Goal: Navigation & Orientation: Understand site structure

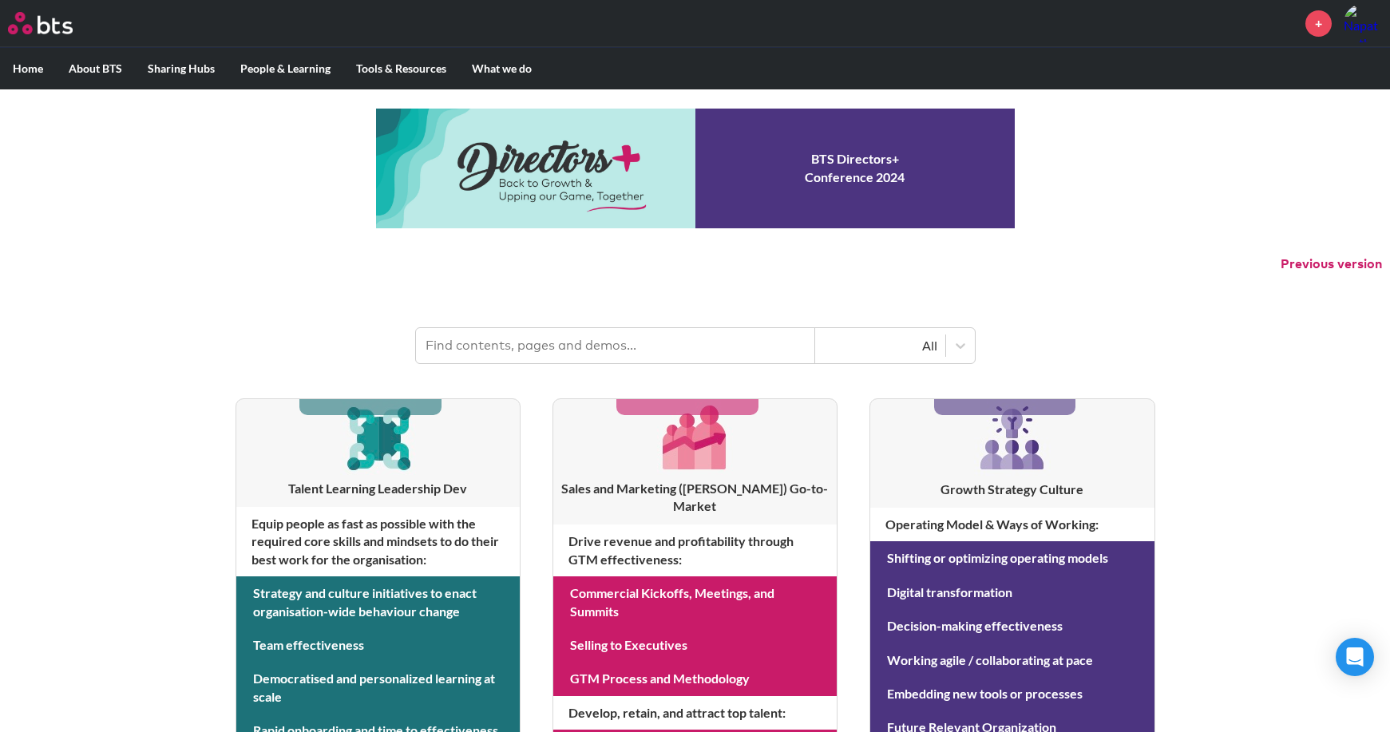
click at [636, 350] on input "text" at bounding box center [615, 345] width 399 height 35
click at [953, 348] on icon at bounding box center [961, 346] width 16 height 16
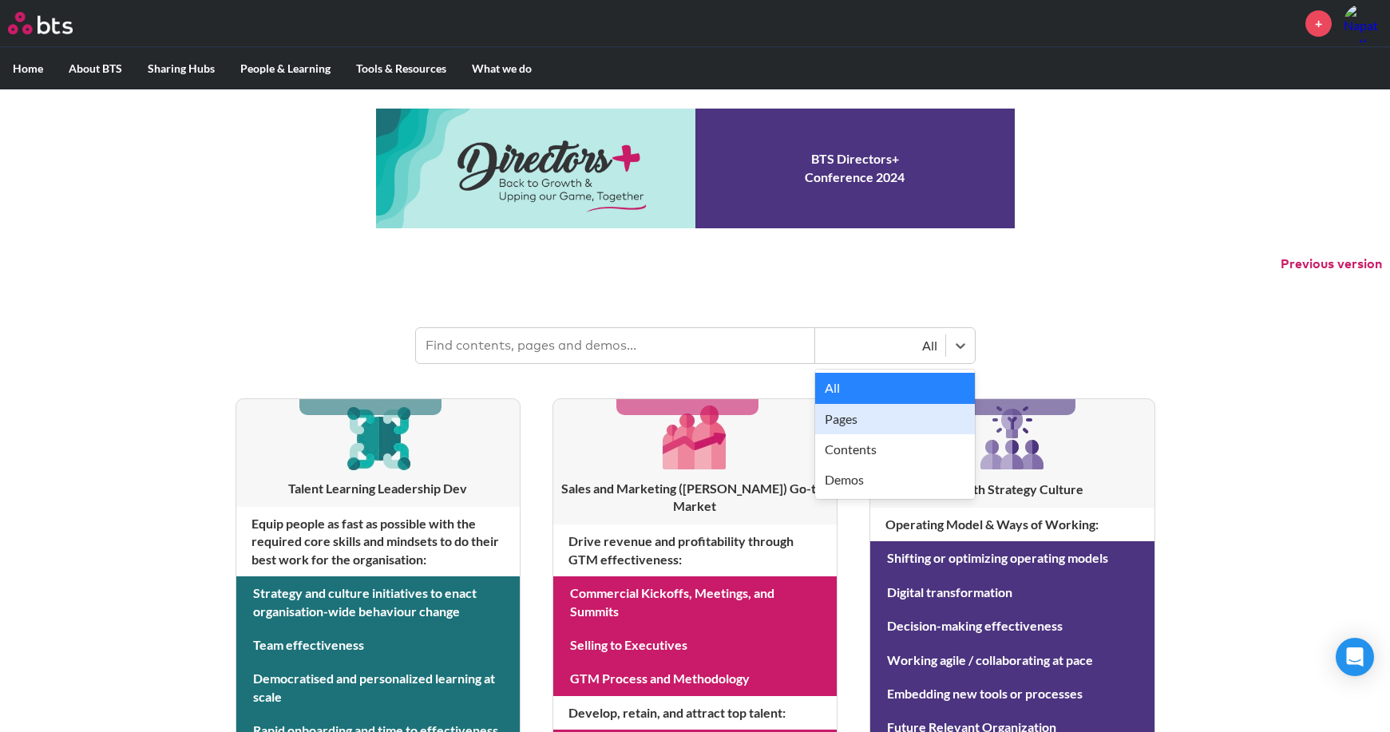
click at [547, 360] on input "text" at bounding box center [615, 345] width 399 height 35
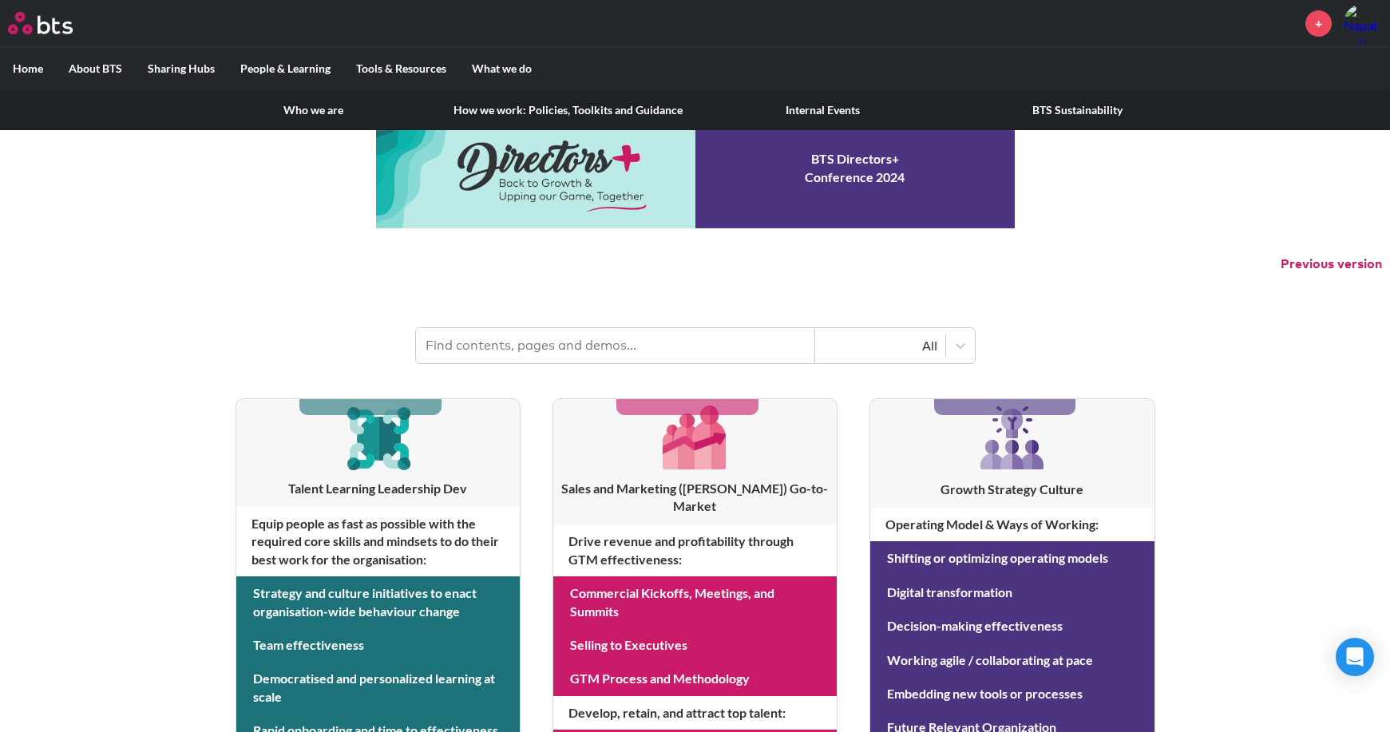
click at [110, 69] on label "About BTS" at bounding box center [95, 69] width 79 height 42
click at [0, 0] on input "About BTS" at bounding box center [0, 0] width 0 height 0
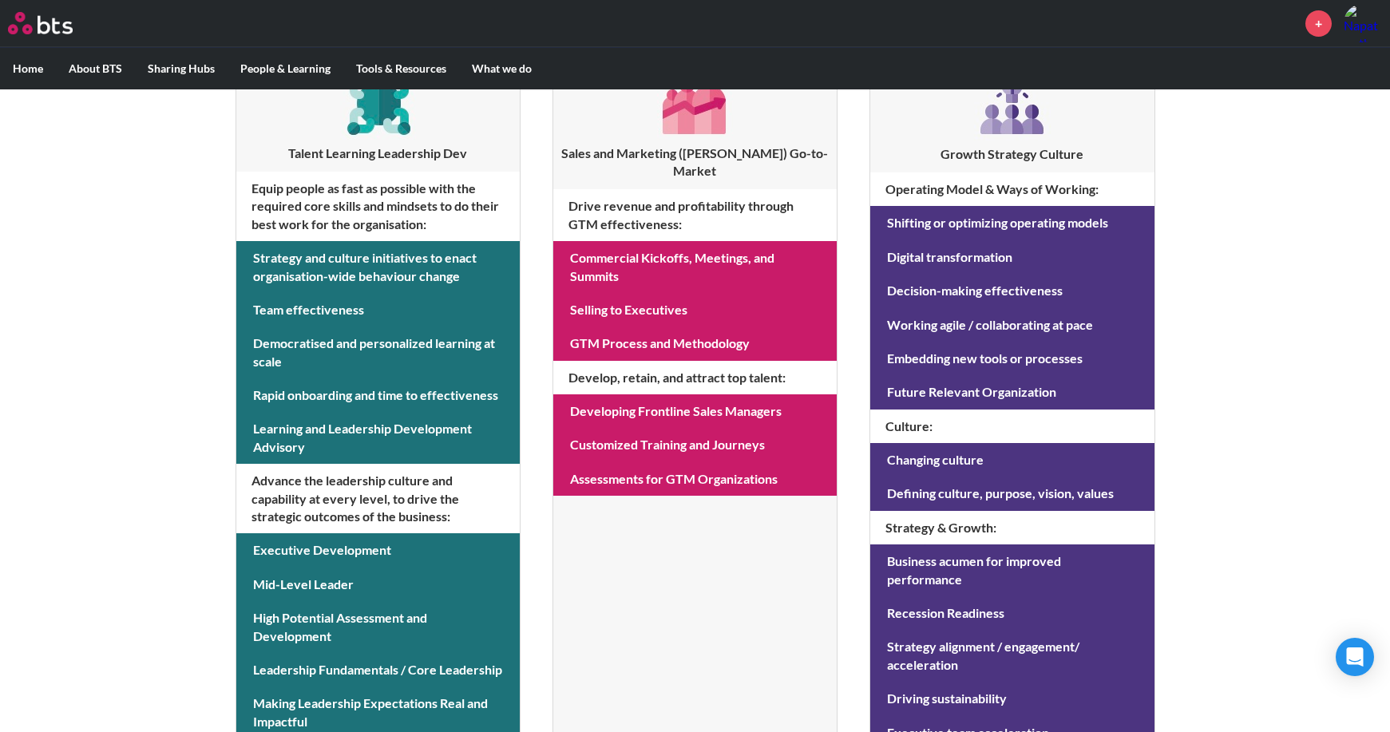
scroll to position [315, 0]
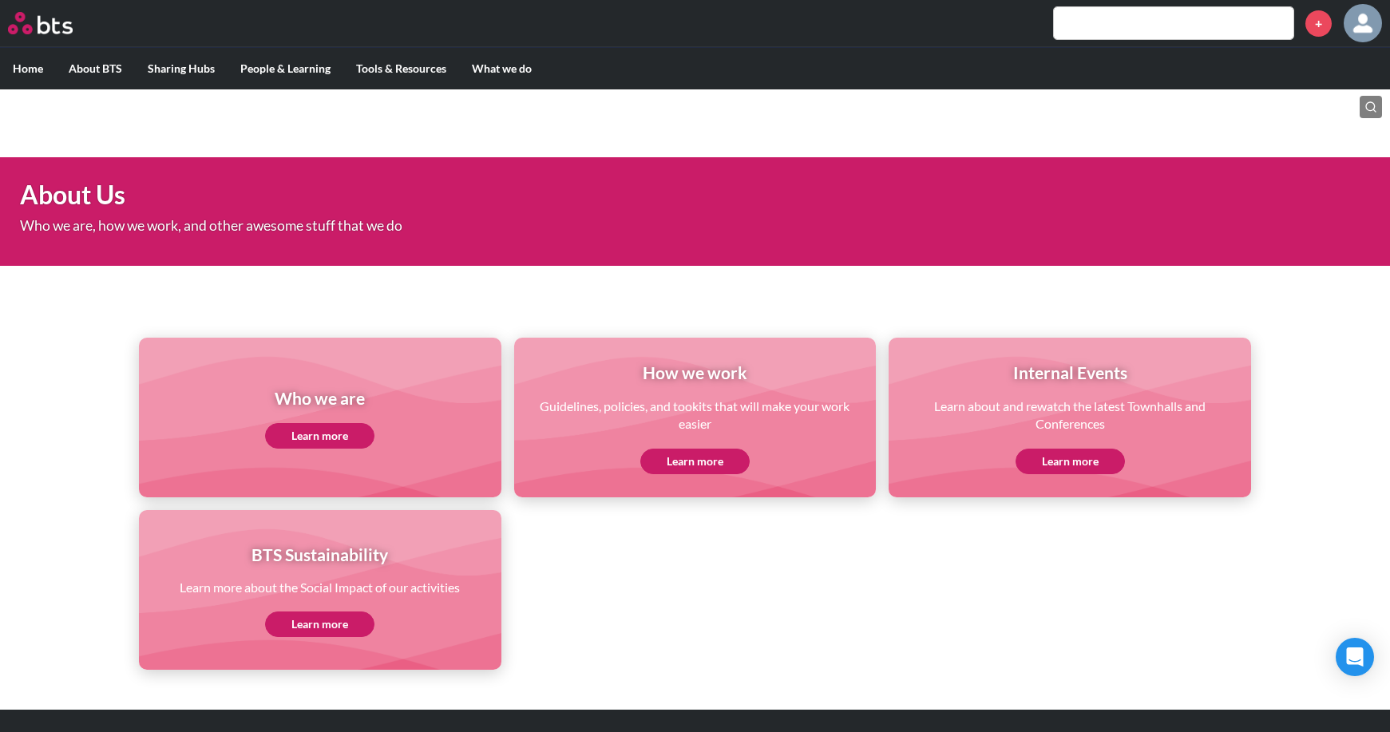
scroll to position [32, 0]
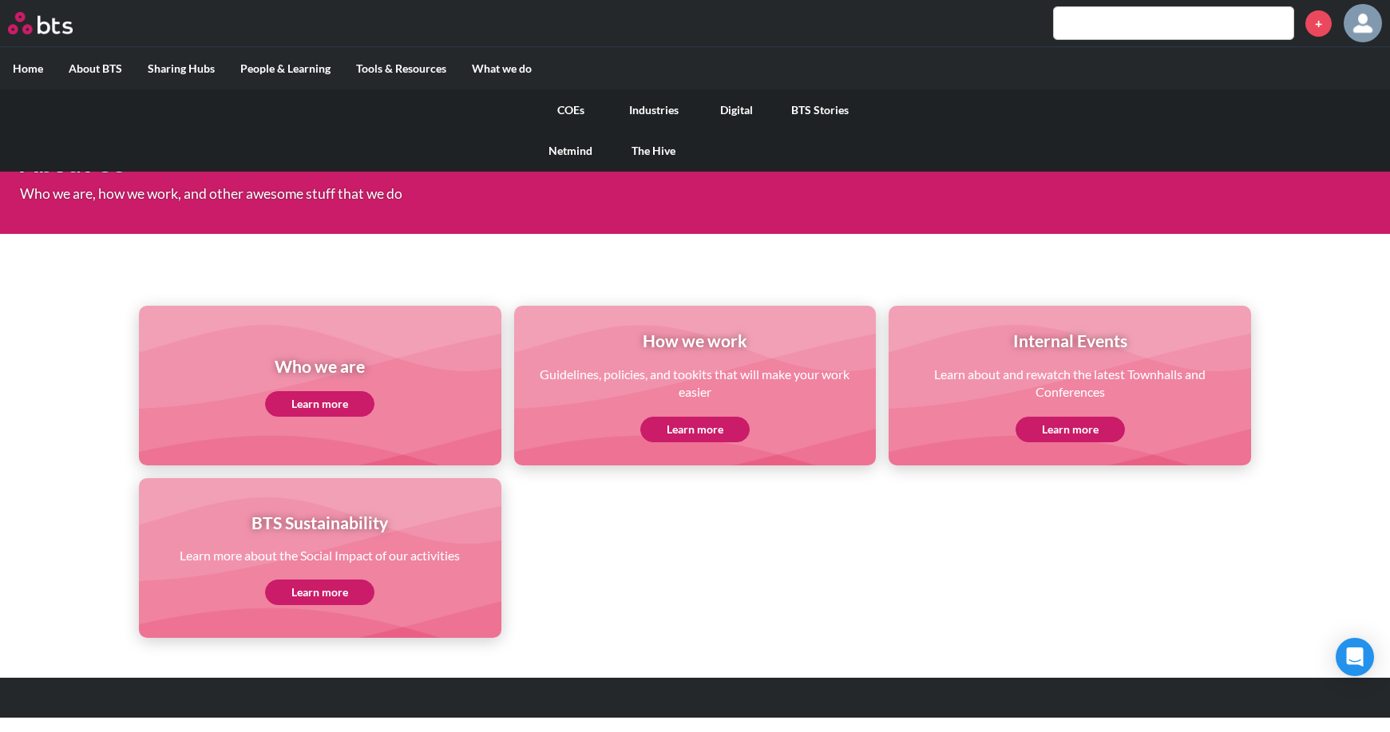
click at [638, 111] on link "Industries" at bounding box center [653, 110] width 83 height 42
